Goal: Task Accomplishment & Management: Use online tool/utility

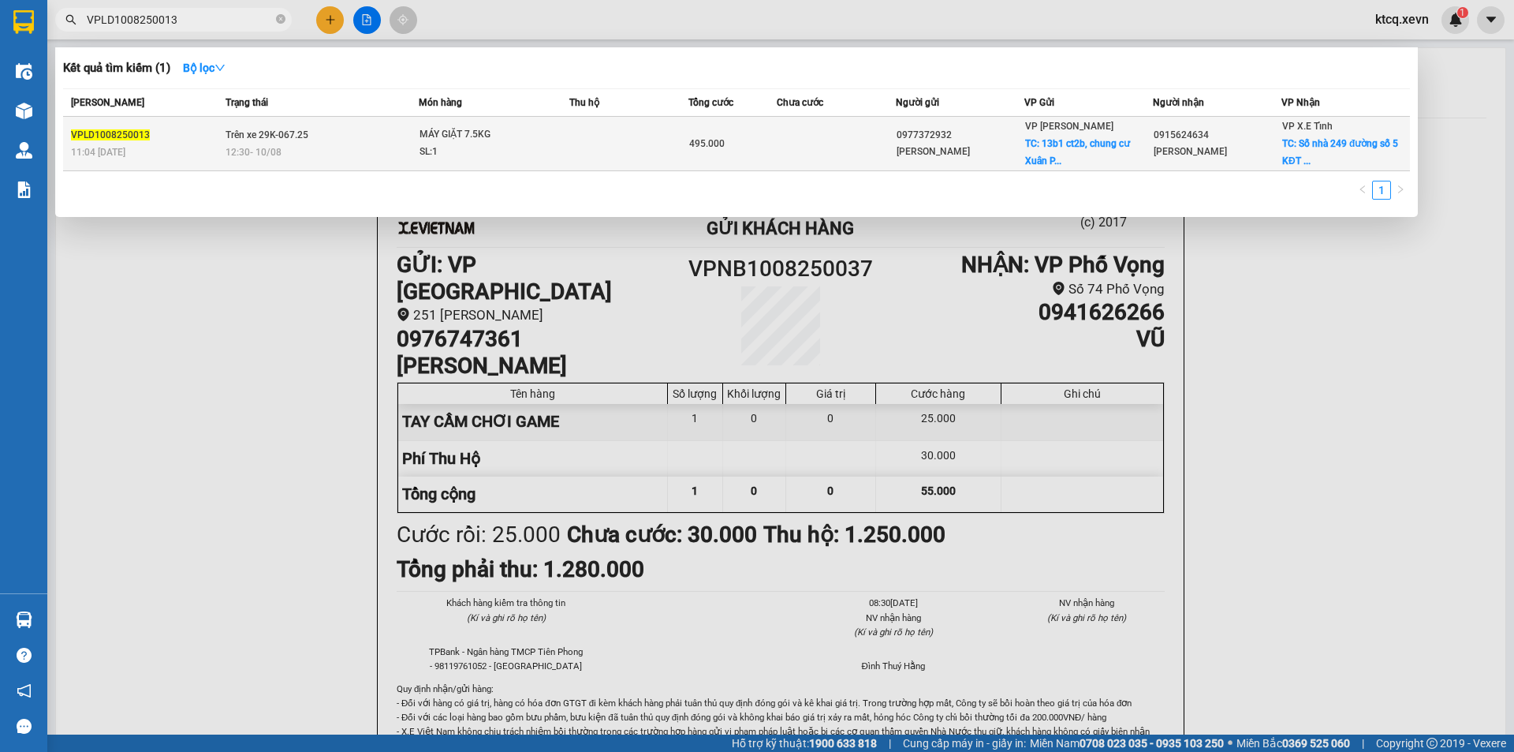
type input "VPLD1008250013"
click at [829, 130] on td at bounding box center [836, 144] width 118 height 54
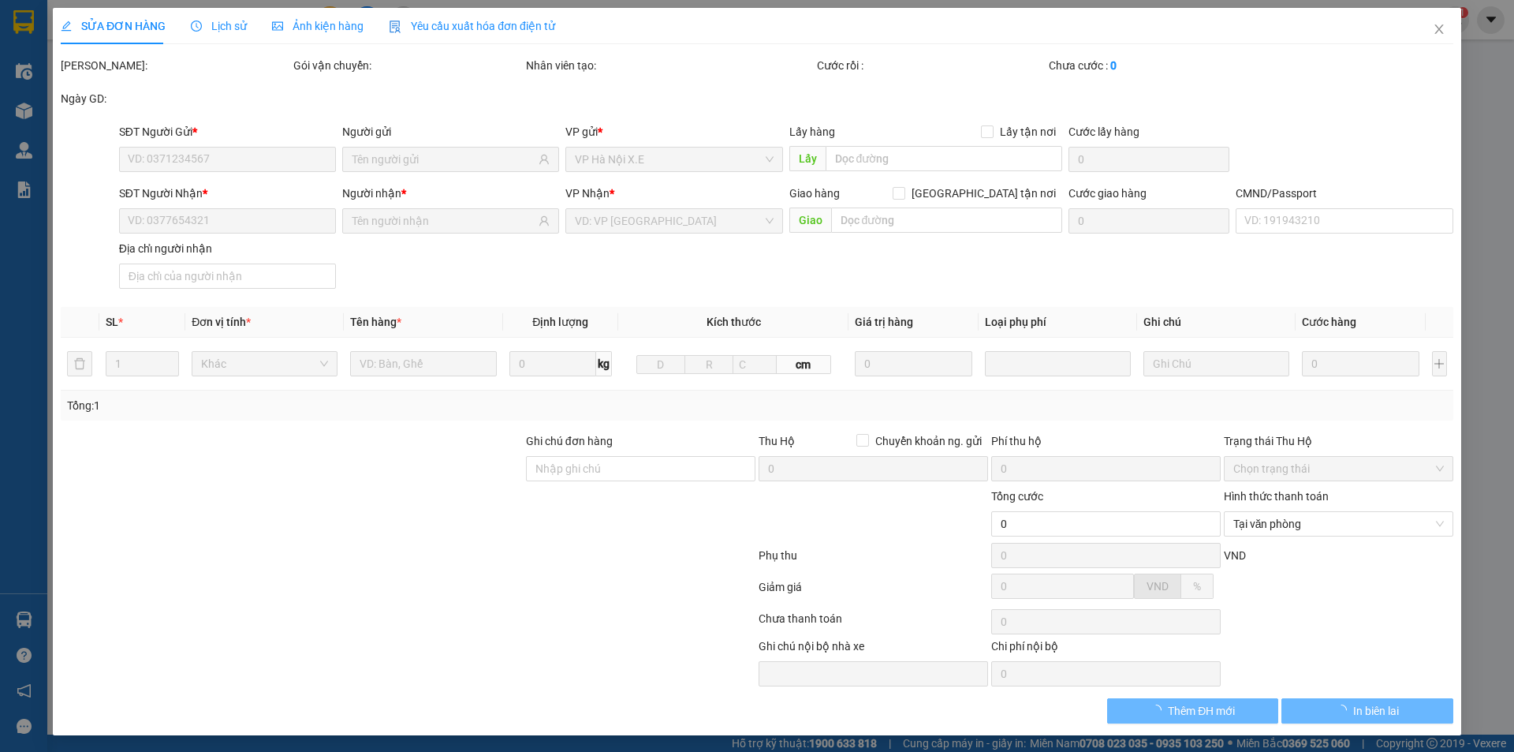
type input "0977372932"
type input "[PERSON_NAME]"
checkbox input "true"
type input "13b1 ct2b, chung cư Xuân Phương quốc hội, đường [PERSON_NAME]"
type input "225.000"
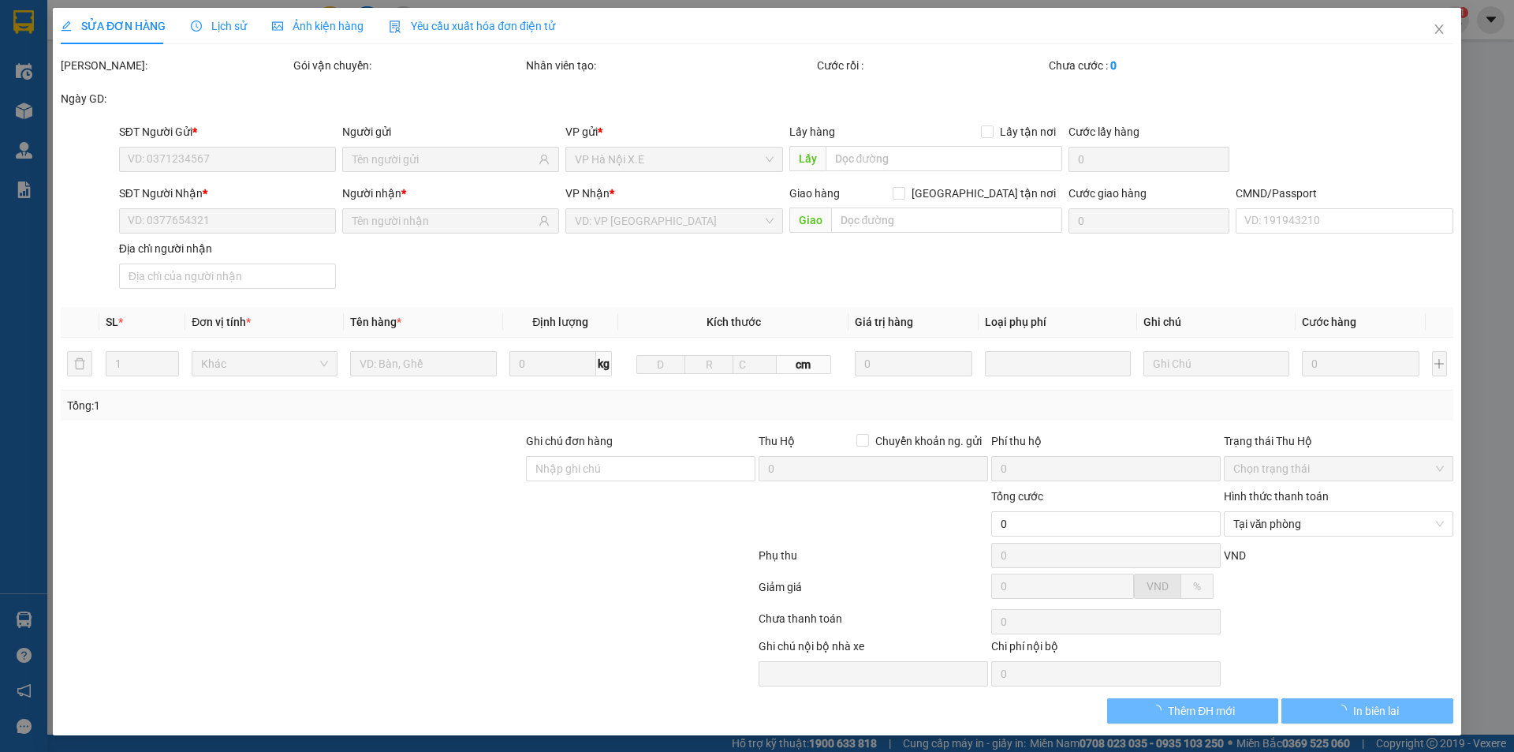
type input "0915624634"
type input "[PERSON_NAME]"
checkbox input "true"
type input "Số nhà [STREET_ADDRESS]"
type input "150.000"
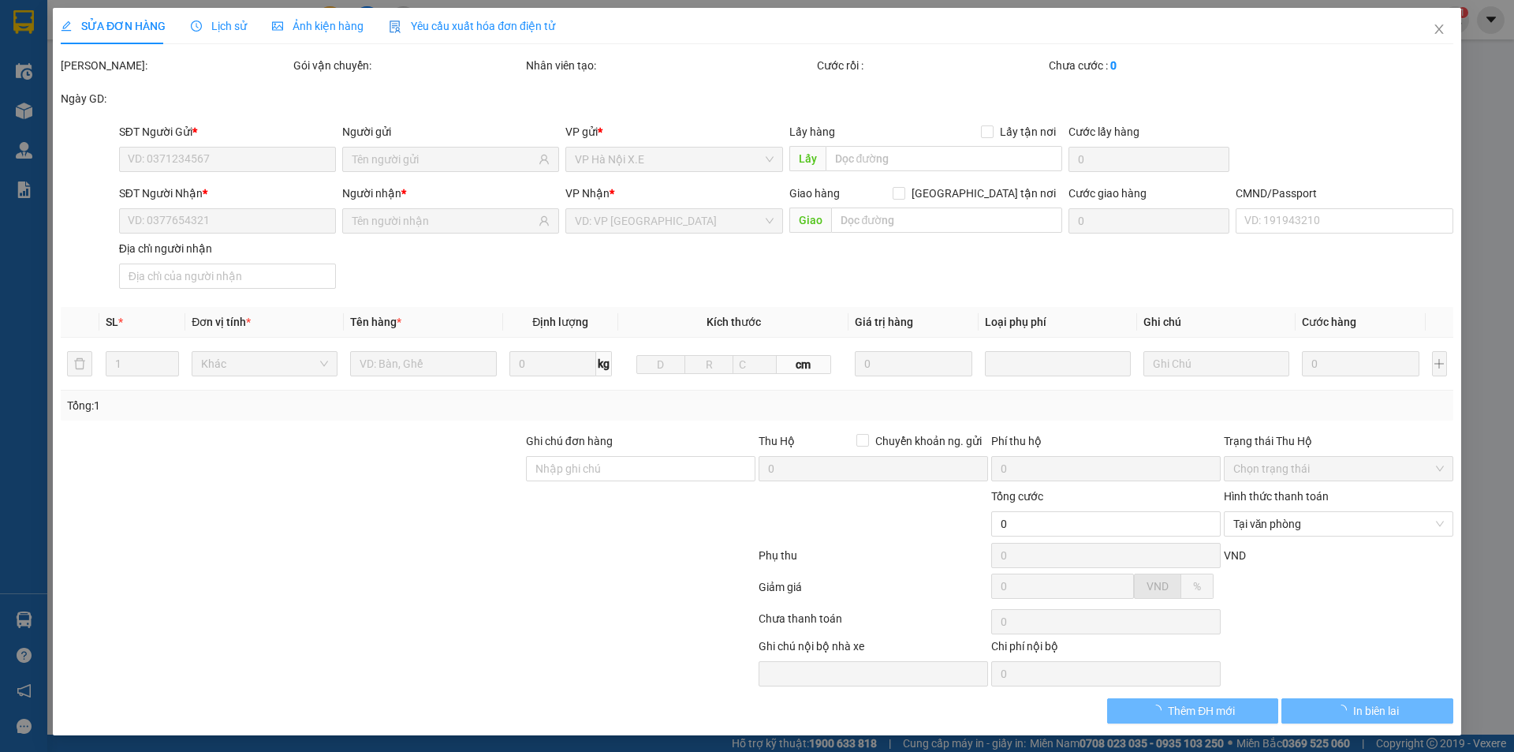
type input "495.000"
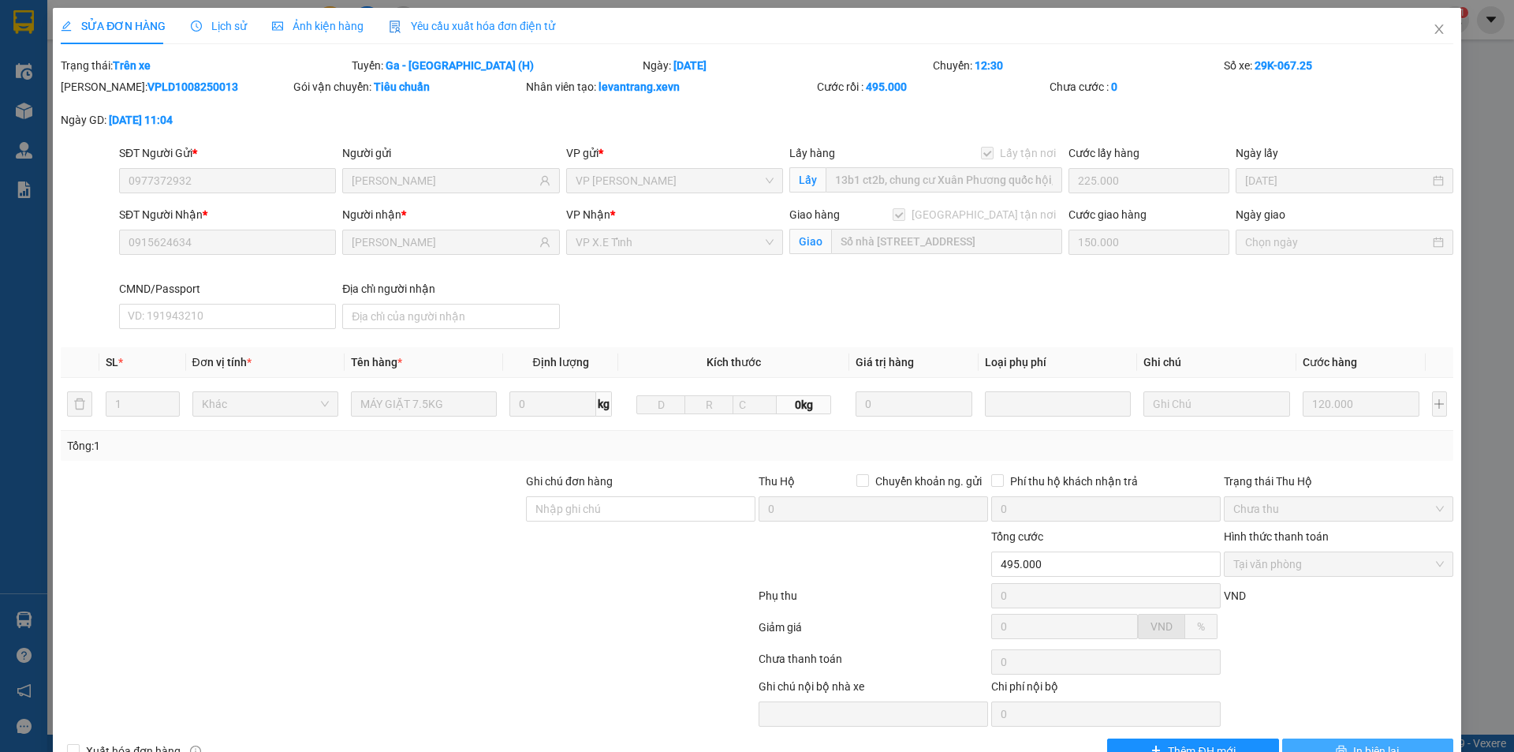
click at [1370, 741] on button "In biên lai" at bounding box center [1367, 750] width 171 height 25
